Goal: Check status: Check status

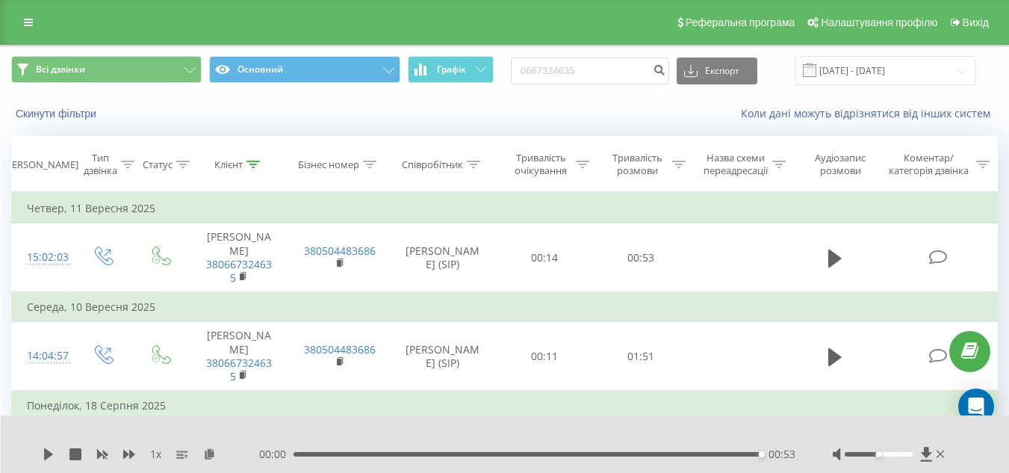
click at [617, 77] on input "0667324635" at bounding box center [590, 70] width 158 height 27
type input "066732463"
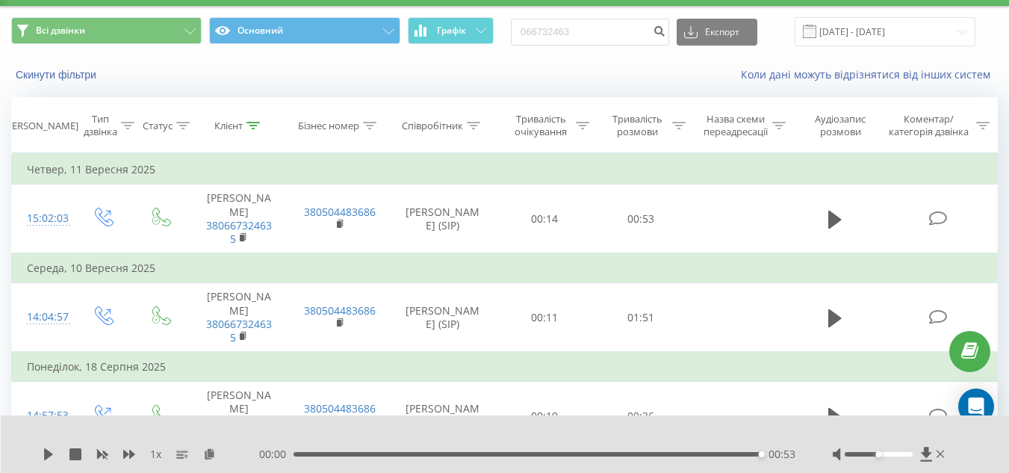
scroll to position [33, 0]
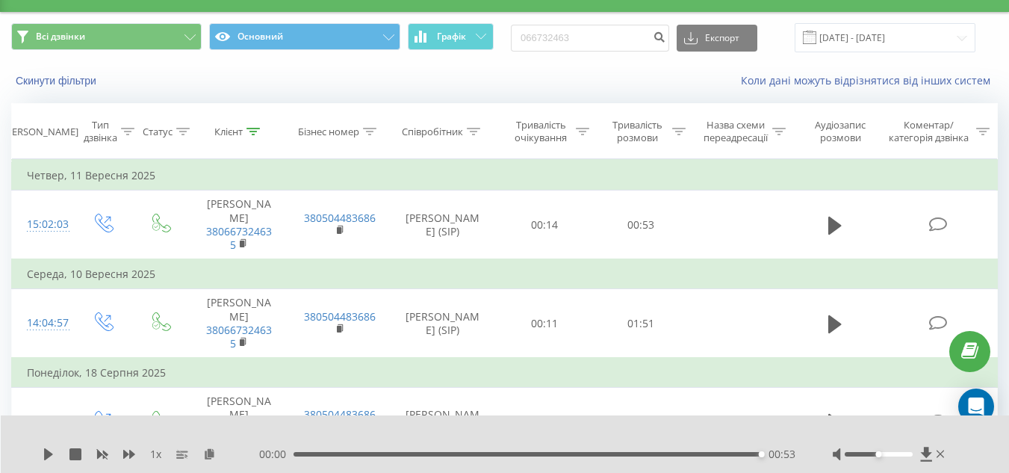
click at [615, 37] on input "066732463" at bounding box center [590, 38] width 158 height 27
type input "0637997949"
click at [665, 40] on icon "submit" at bounding box center [659, 35] width 13 height 9
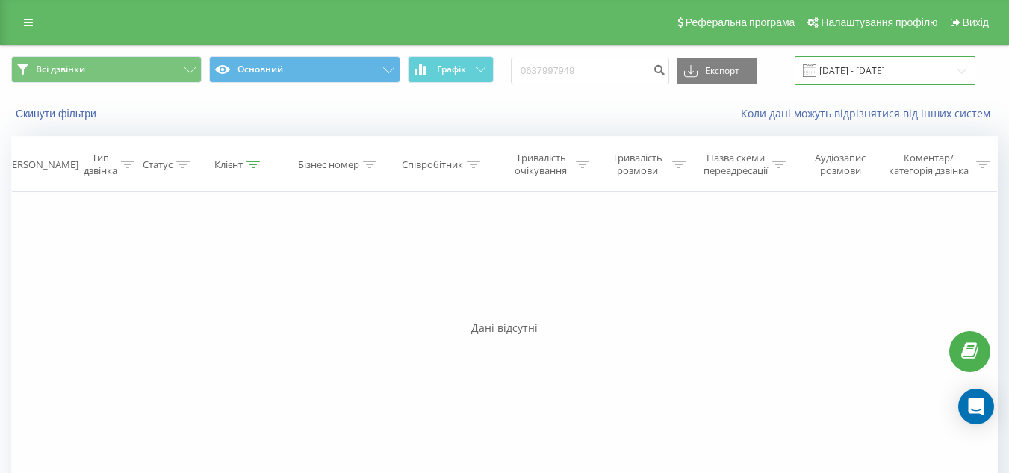
click at [880, 58] on input "[DATE] - [DATE]" at bounding box center [884, 70] width 181 height 29
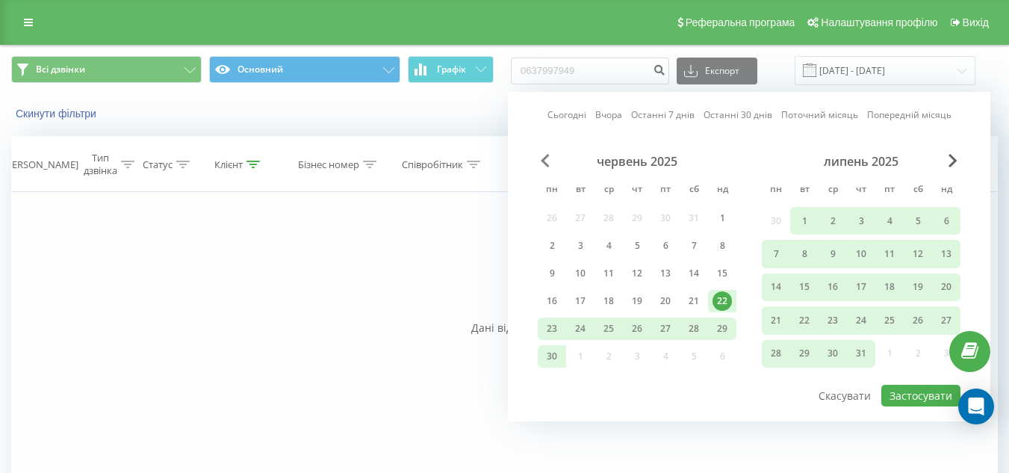
click at [548, 166] on span "Previous Month" at bounding box center [545, 160] width 9 height 13
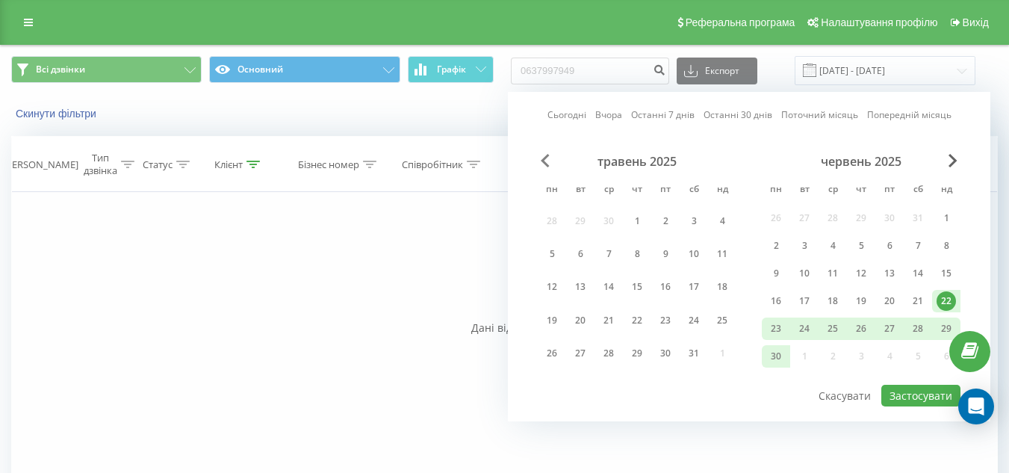
click at [548, 166] on span "Previous Month" at bounding box center [545, 160] width 9 height 13
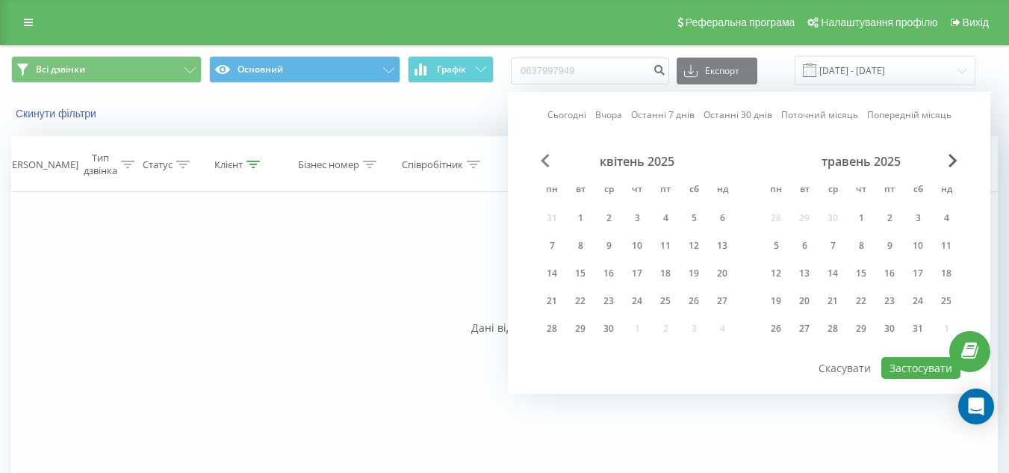
click at [548, 166] on span "Previous Month" at bounding box center [545, 160] width 9 height 13
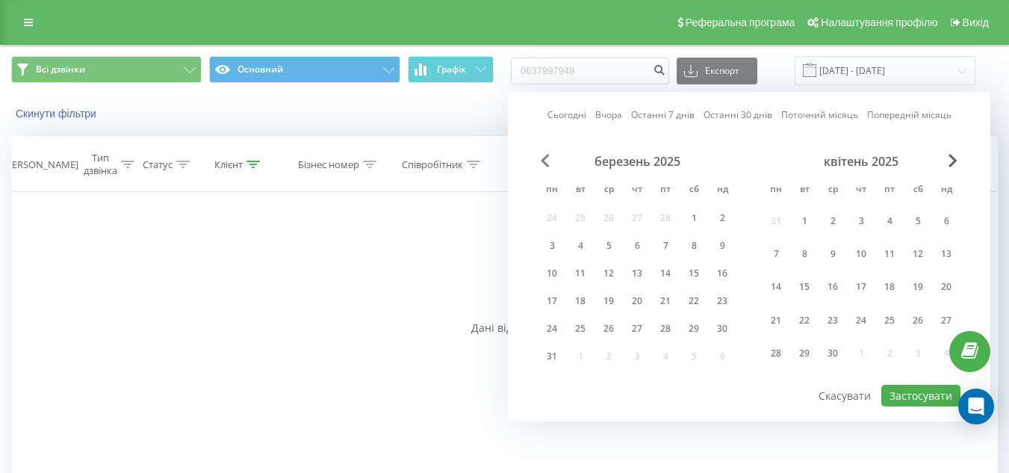
click at [548, 166] on span "Previous Month" at bounding box center [545, 160] width 9 height 13
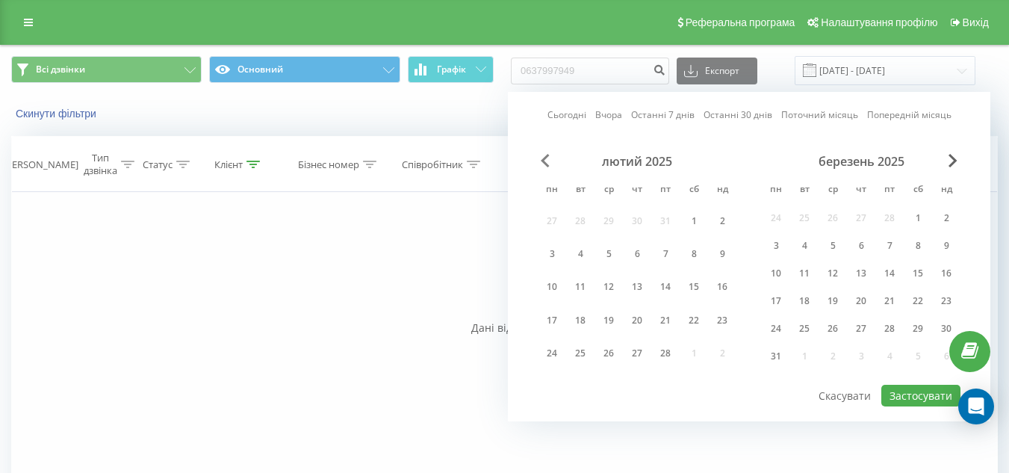
click at [548, 166] on span "Previous Month" at bounding box center [545, 160] width 9 height 13
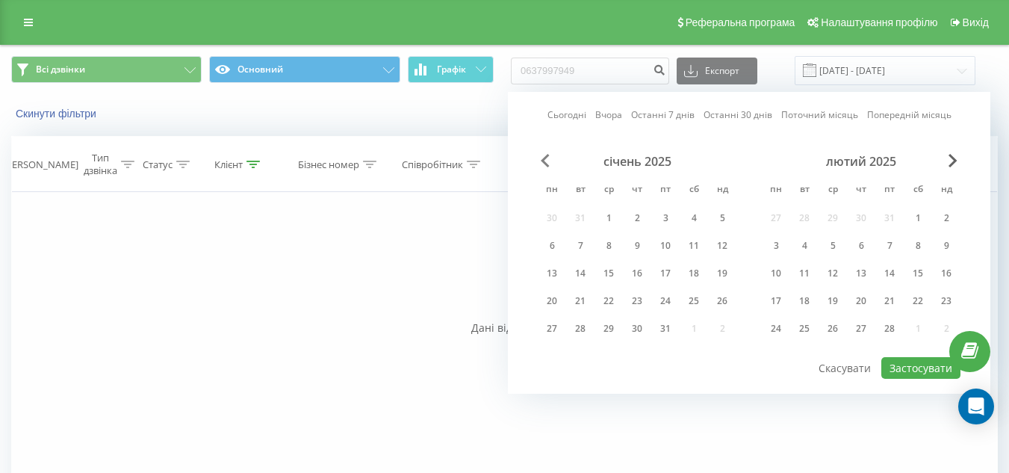
click at [549, 166] on span "Previous Month" at bounding box center [545, 160] width 9 height 13
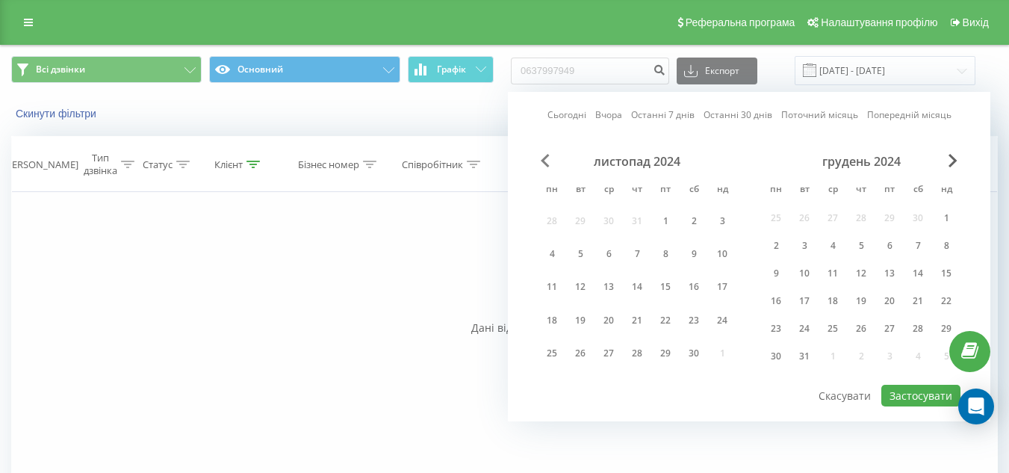
click at [549, 166] on span "Previous Month" at bounding box center [545, 160] width 9 height 13
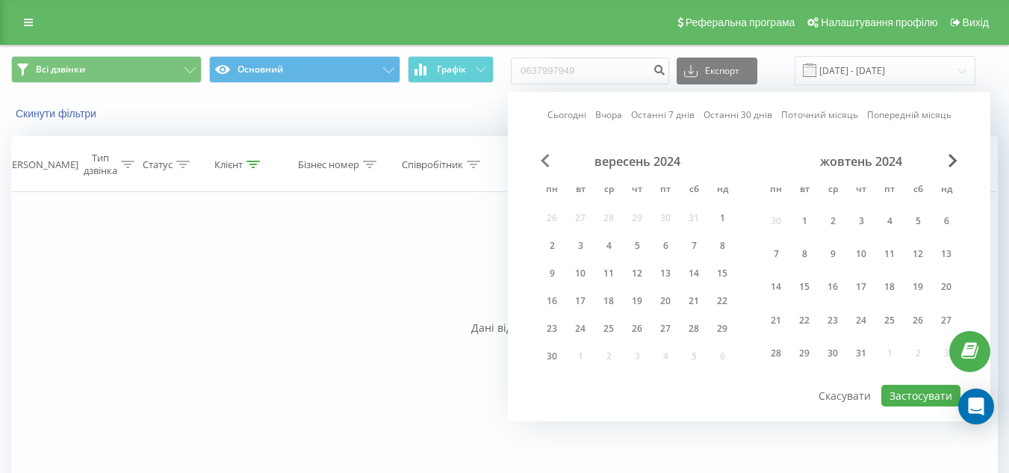
click at [549, 166] on span "Previous Month" at bounding box center [545, 160] width 9 height 13
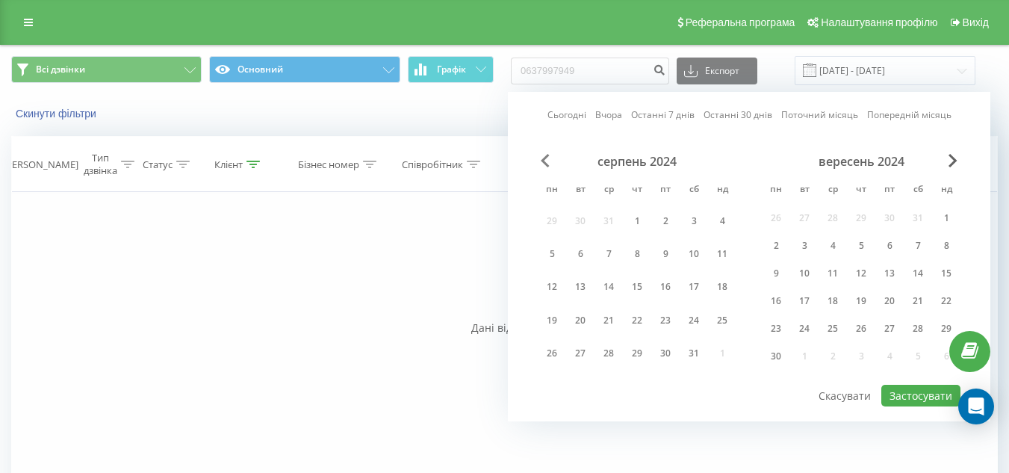
click at [549, 166] on span "Previous Month" at bounding box center [545, 160] width 9 height 13
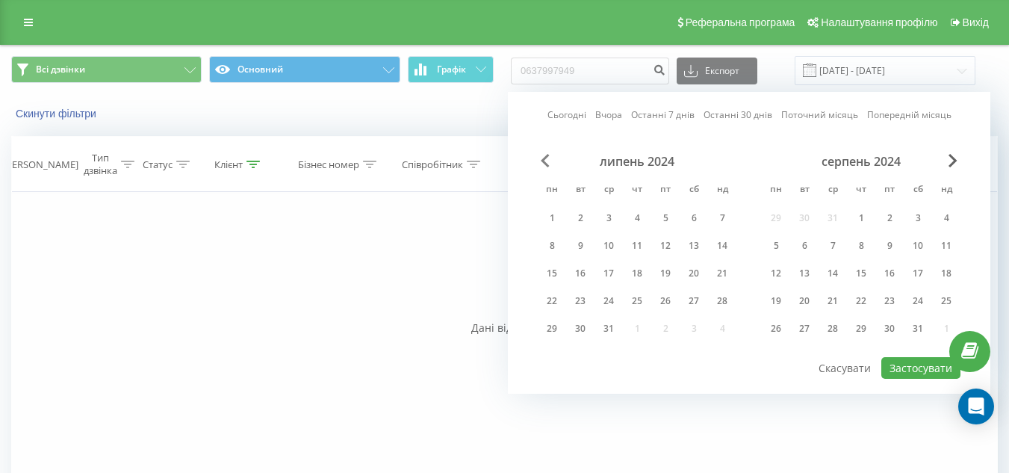
click at [549, 166] on span "Previous Month" at bounding box center [545, 160] width 9 height 13
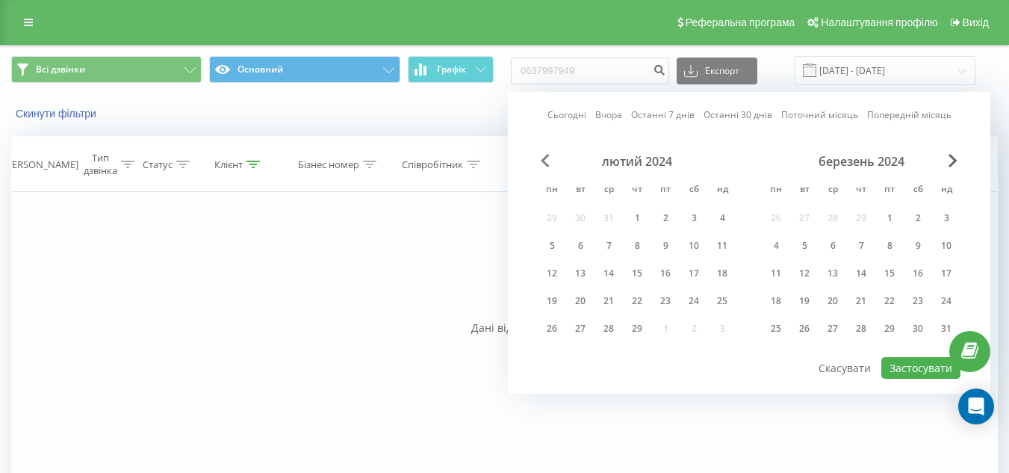
click at [549, 166] on span "Previous Month" at bounding box center [545, 160] width 9 height 13
click at [631, 225] on div "4" at bounding box center [636, 217] width 19 height 19
click at [953, 157] on span "Next Month" at bounding box center [952, 160] width 9 height 13
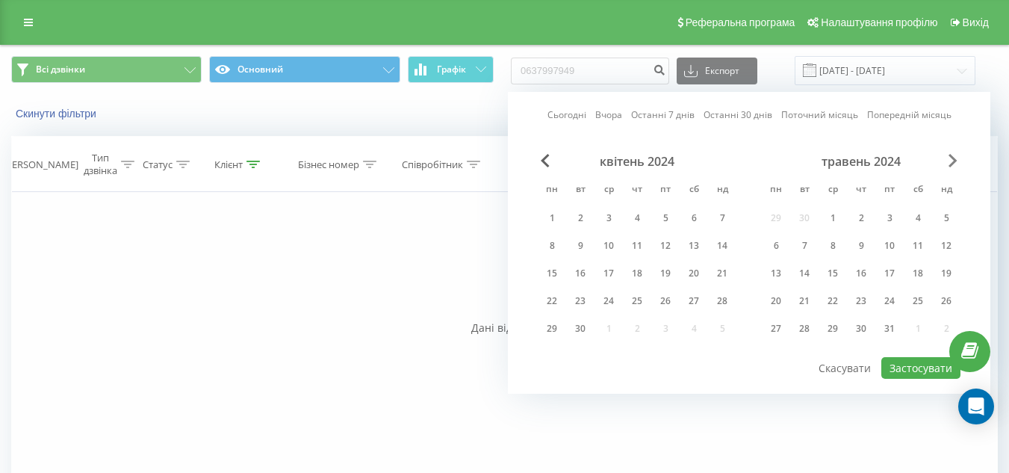
click at [953, 157] on span "Next Month" at bounding box center [952, 160] width 9 height 13
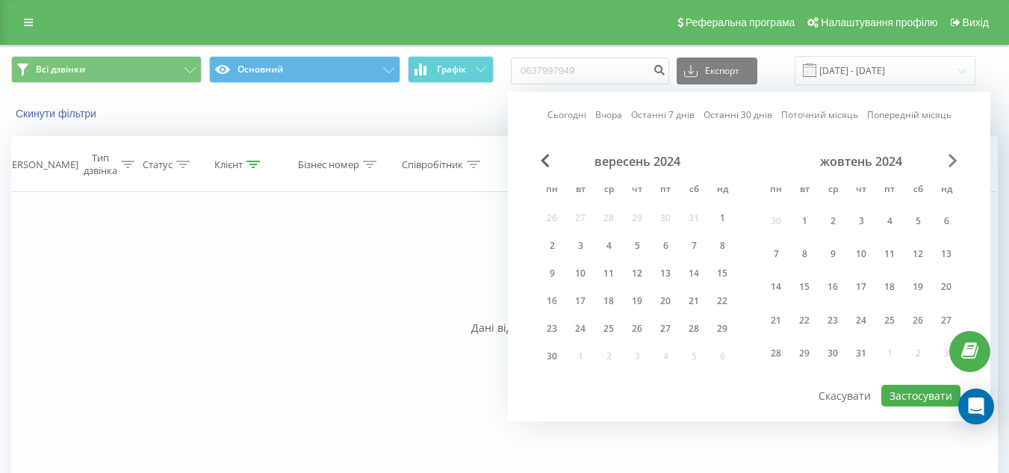
click at [953, 157] on span "Next Month" at bounding box center [952, 160] width 9 height 13
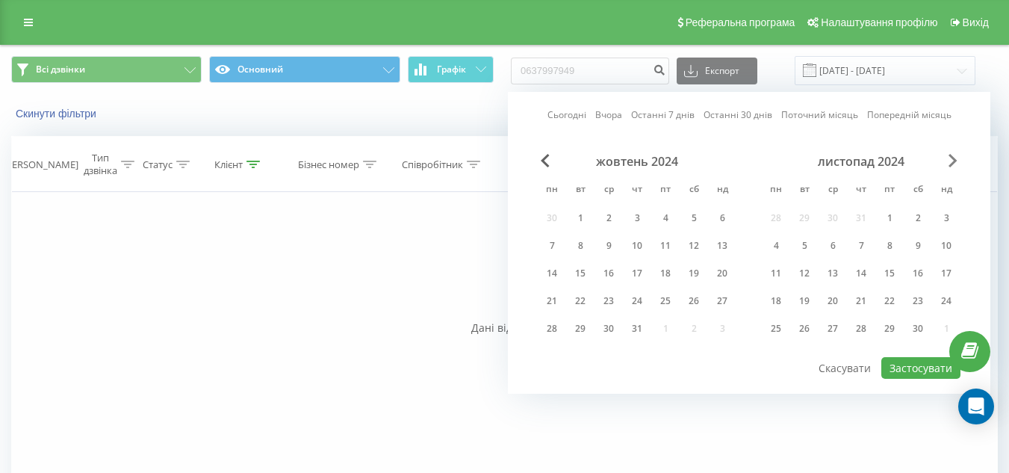
click at [953, 157] on span "Next Month" at bounding box center [952, 160] width 9 height 13
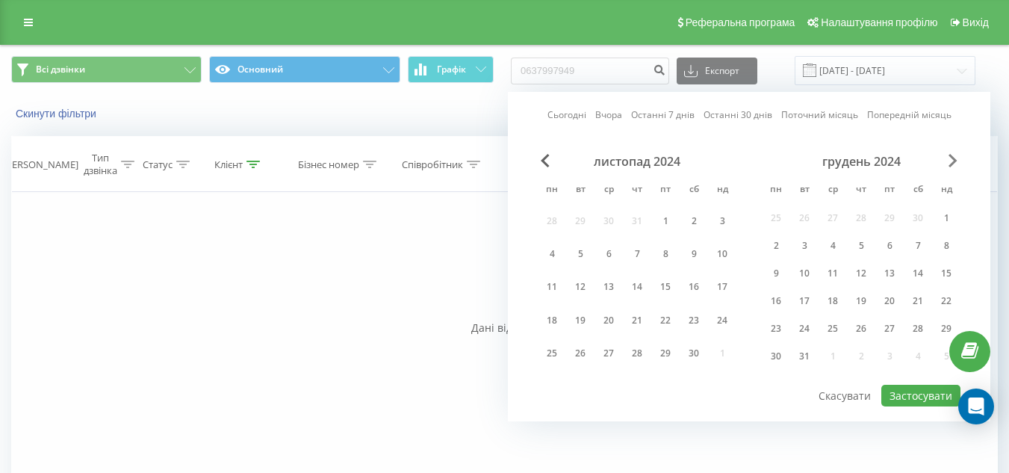
click at [953, 157] on span "Next Month" at bounding box center [952, 160] width 9 height 13
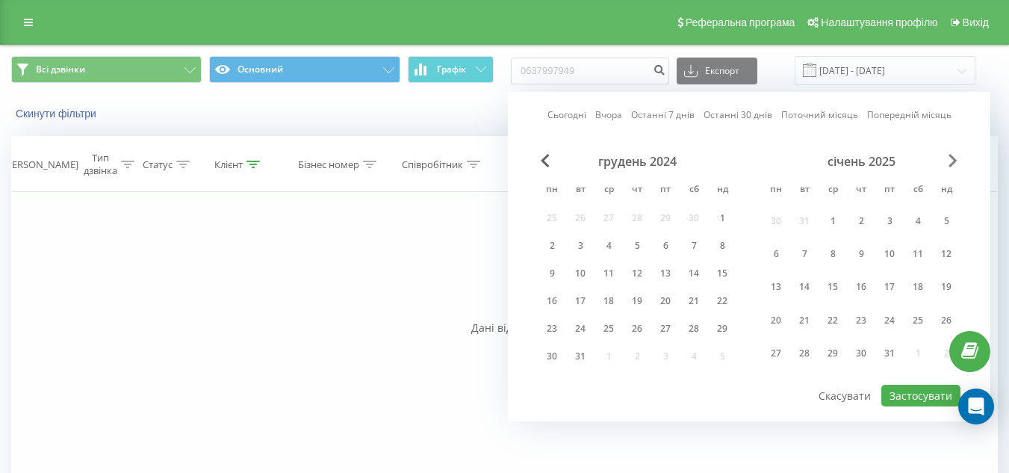
click at [953, 157] on span "Next Month" at bounding box center [952, 160] width 9 height 13
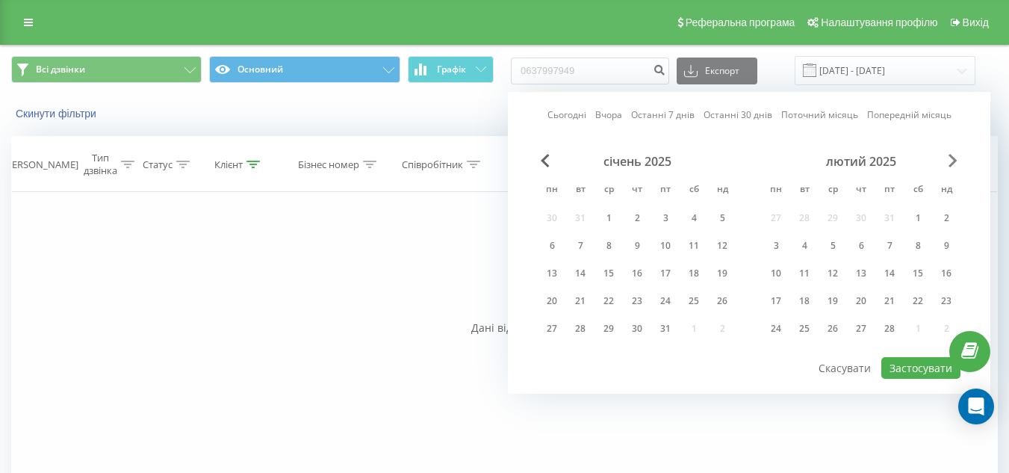
click at [953, 157] on span "Next Month" at bounding box center [952, 160] width 9 height 13
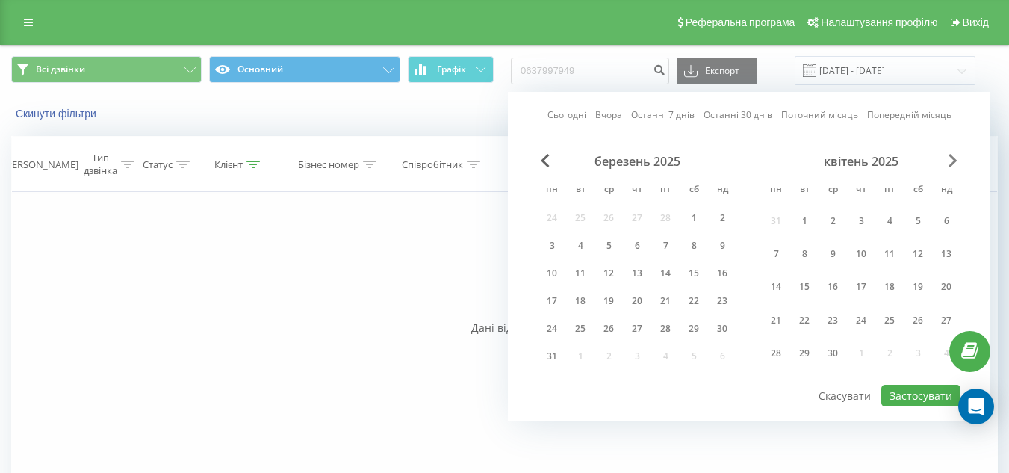
click at [953, 157] on span "Next Month" at bounding box center [952, 160] width 9 height 13
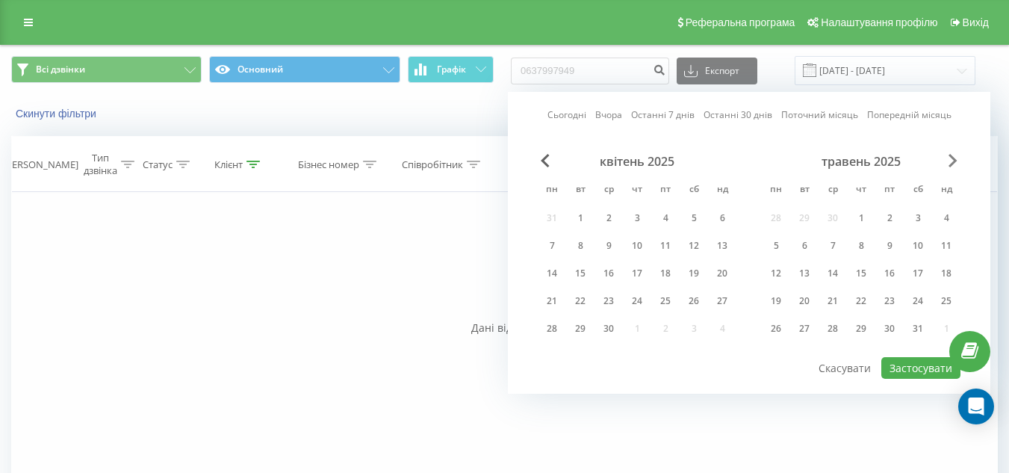
click at [953, 157] on span "Next Month" at bounding box center [952, 160] width 9 height 13
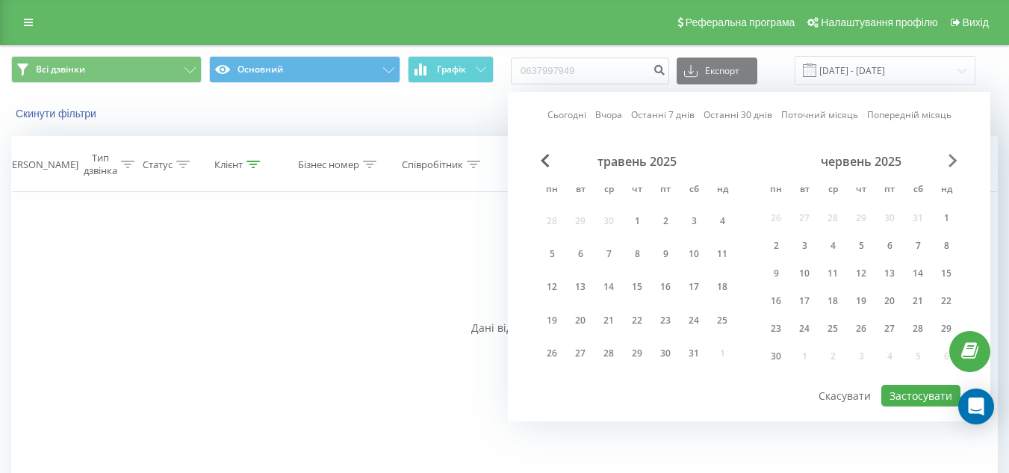
click at [953, 158] on span "Next Month" at bounding box center [952, 160] width 9 height 13
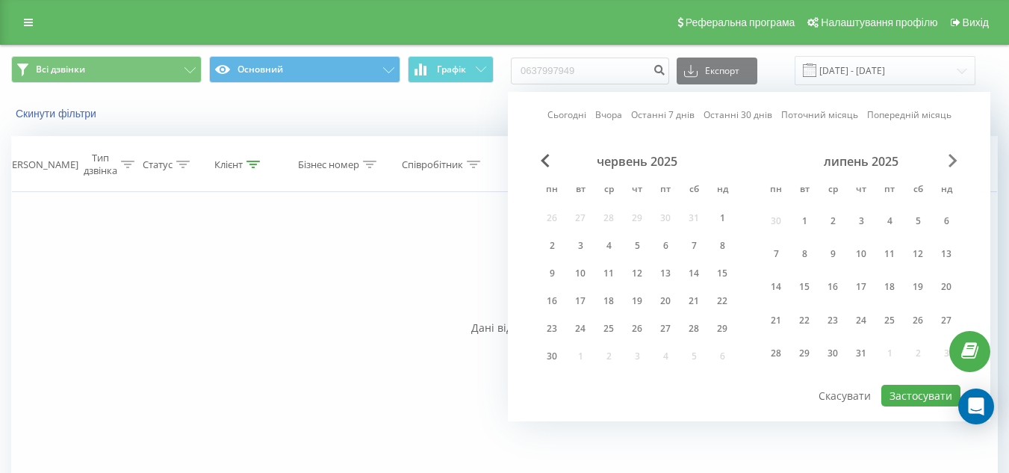
click at [953, 158] on span "Next Month" at bounding box center [952, 160] width 9 height 13
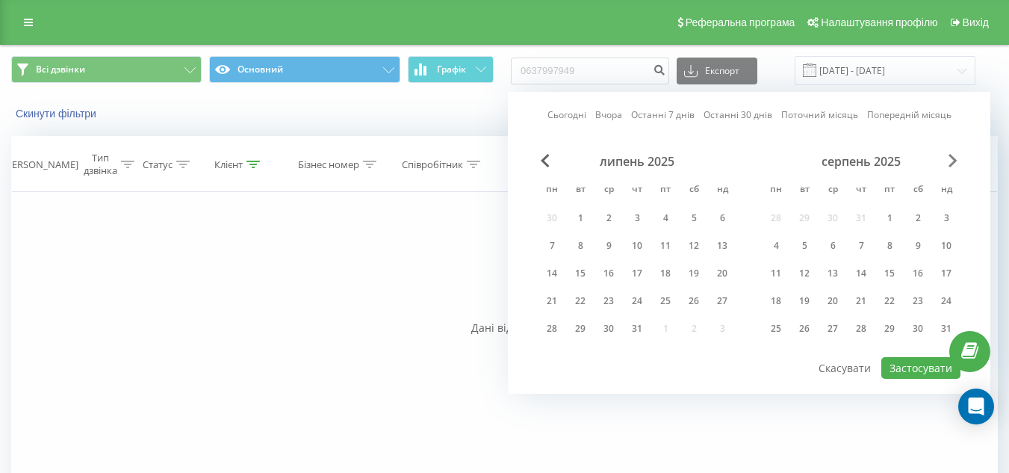
click at [953, 158] on span "Next Month" at bounding box center [952, 160] width 9 height 13
click at [783, 298] on div "22" at bounding box center [775, 300] width 19 height 19
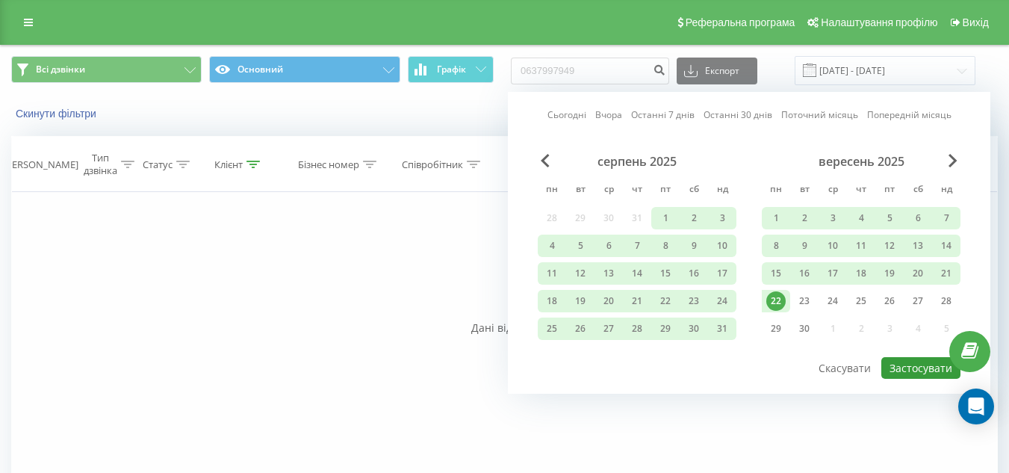
click at [909, 368] on button "Застосувати" at bounding box center [920, 368] width 79 height 22
type input "[DATE] - [DATE]"
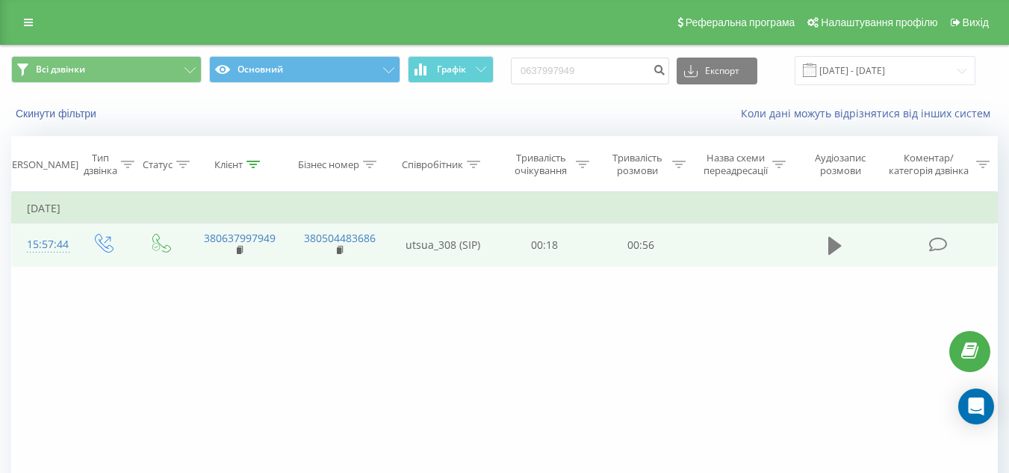
click at [835, 249] on icon at bounding box center [834, 246] width 13 height 18
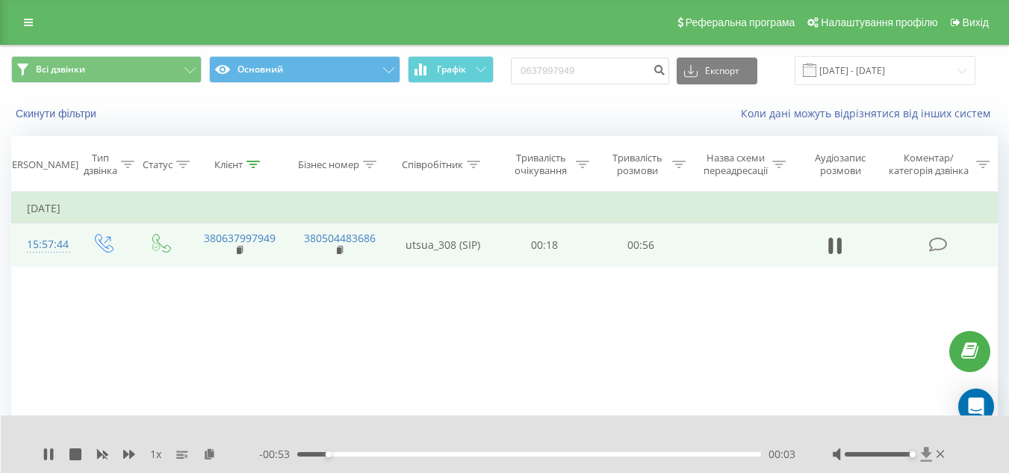
drag, startPoint x: 879, startPoint y: 451, endPoint x: 928, endPoint y: 451, distance: 49.3
click at [928, 451] on div at bounding box center [889, 453] width 115 height 15
